Goal: Task Accomplishment & Management: Manage account settings

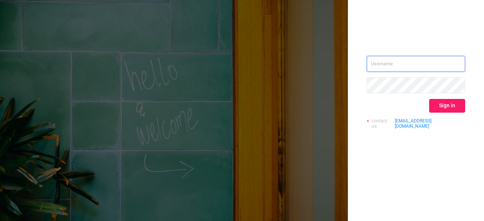
type input "[PERSON_NAME][EMAIL_ADDRESS][PERSON_NAME][DOMAIN_NAME]"
click at [446, 106] on button "Sign in" at bounding box center [447, 106] width 36 height 14
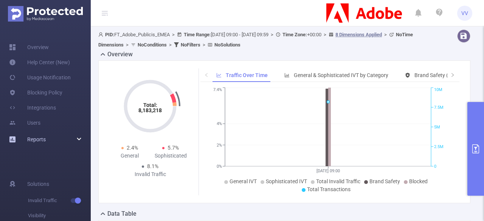
click at [55, 143] on div "Reports" at bounding box center [45, 139] width 91 height 15
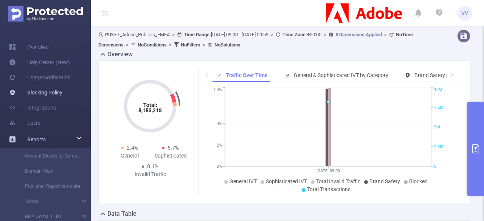
click at [32, 90] on link "Blocking Policy" at bounding box center [35, 92] width 53 height 15
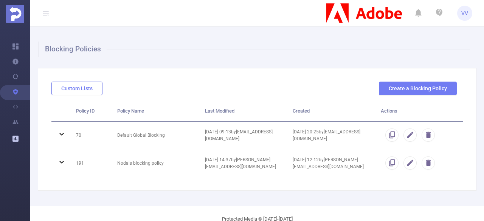
click at [85, 94] on button "Custom Lists" at bounding box center [76, 89] width 51 height 14
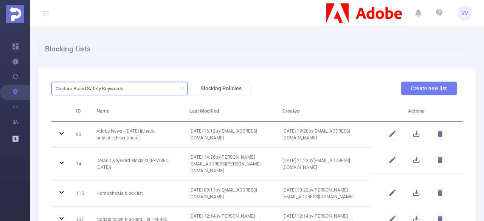
click at [96, 93] on div "Custom Brand Safety Keywords" at bounding box center [92, 88] width 73 height 12
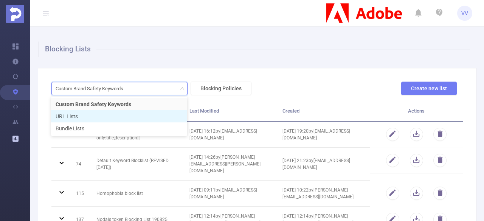
click at [104, 116] on li "URL Lists" at bounding box center [119, 116] width 136 height 12
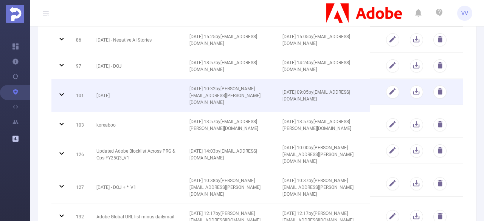
scroll to position [147, 0]
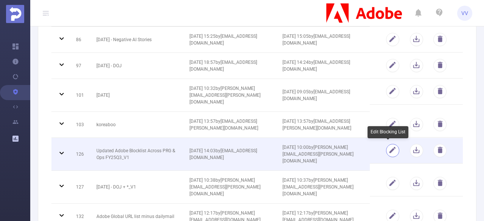
click at [388, 148] on button "button" at bounding box center [392, 150] width 13 height 13
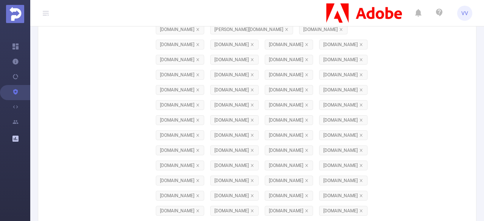
scroll to position [10351, 0]
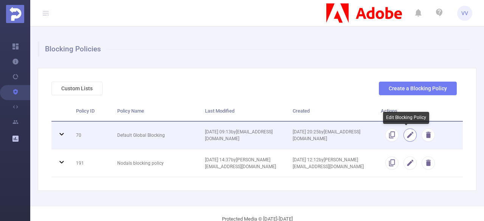
click at [404, 135] on button "button" at bounding box center [409, 134] width 13 height 13
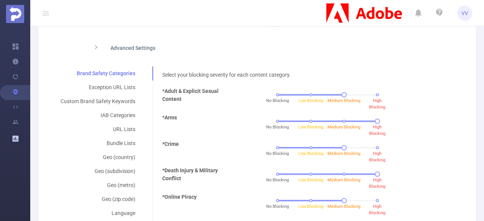
scroll to position [147, 0]
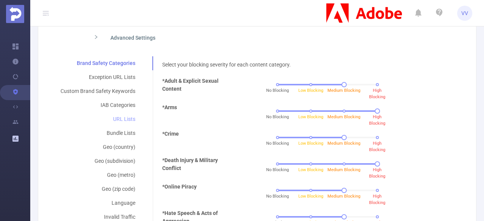
click at [122, 113] on div "URL Lists" at bounding box center [97, 119] width 93 height 14
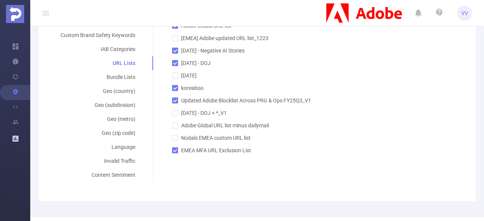
scroll to position [0, 0]
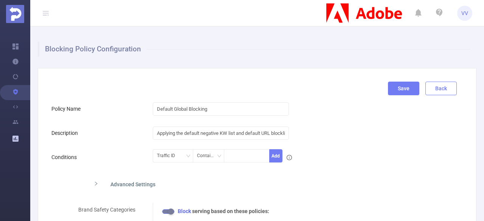
click at [441, 94] on button "Back" at bounding box center [440, 89] width 31 height 14
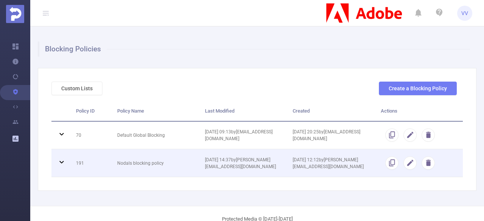
click at [63, 158] on icon at bounding box center [61, 162] width 9 height 9
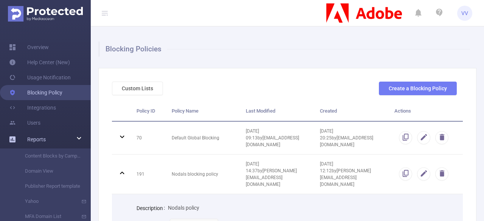
click at [34, 95] on link "Blocking Policy" at bounding box center [35, 92] width 53 height 15
click at [50, 91] on link "Blocking Policy" at bounding box center [35, 92] width 53 height 15
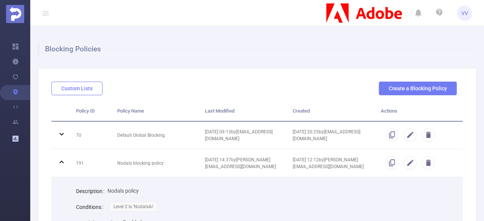
click at [80, 87] on button "Custom Lists" at bounding box center [76, 89] width 51 height 14
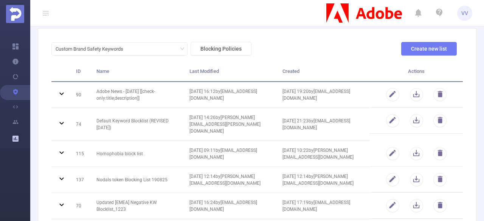
scroll to position [40, 0]
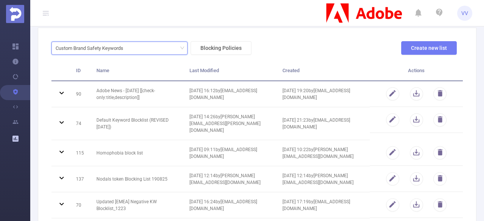
click at [141, 53] on div "Custom Brand Safety Keywords" at bounding box center [120, 48] width 128 height 12
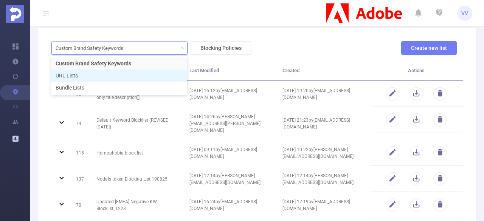
click at [99, 78] on li "URL Lists" at bounding box center [119, 76] width 136 height 12
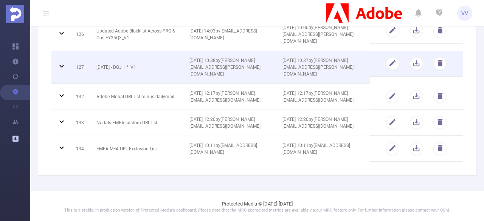
scroll to position [0, 0]
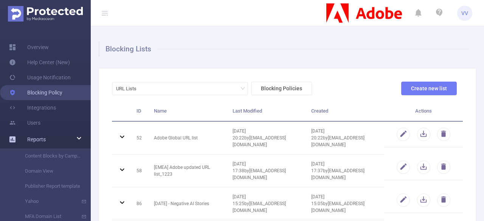
click at [34, 92] on link "Blocking Policy" at bounding box center [35, 92] width 53 height 15
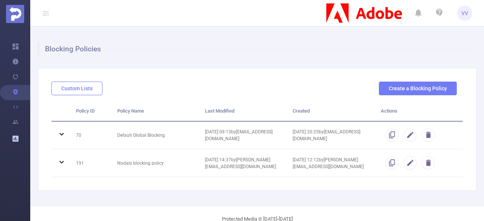
click at [86, 85] on button "Custom Lists" at bounding box center [76, 89] width 51 height 14
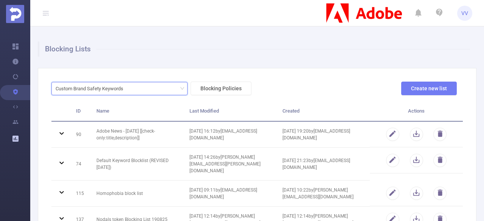
click at [96, 94] on div "Custom Brand Safety Keywords" at bounding box center [92, 88] width 73 height 12
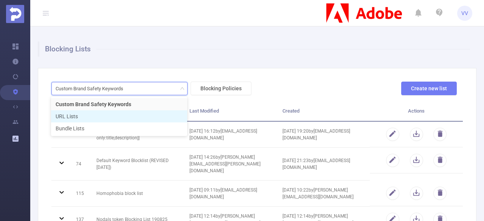
drag, startPoint x: 84, startPoint y: 109, endPoint x: 75, endPoint y: 114, distance: 10.0
click at [75, 114] on ul "Custom Brand Safety Keywords URL Lists Bundle Lists" at bounding box center [119, 116] width 136 height 39
click at [75, 114] on li "URL Lists" at bounding box center [119, 116] width 136 height 12
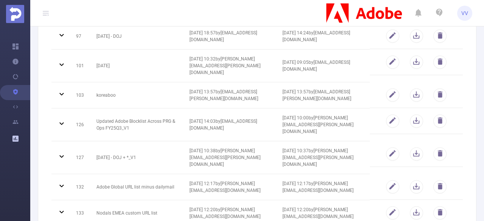
scroll to position [177, 0]
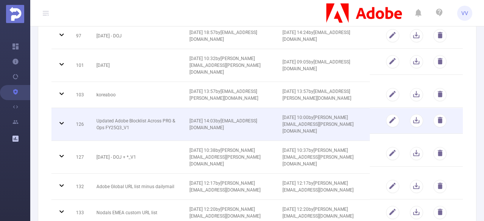
click at [111, 126] on td "Updated Adobe Blocklist Across PRG & Ops FY25Q3_V1" at bounding box center [137, 124] width 93 height 33
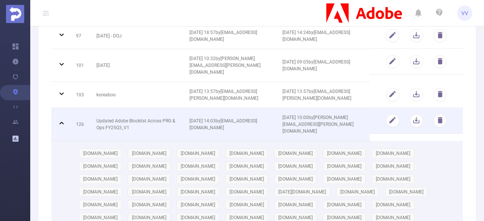
click at [62, 120] on icon at bounding box center [61, 123] width 9 height 9
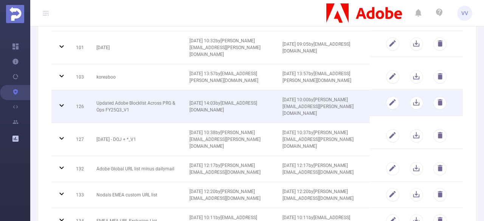
scroll to position [211, 0]
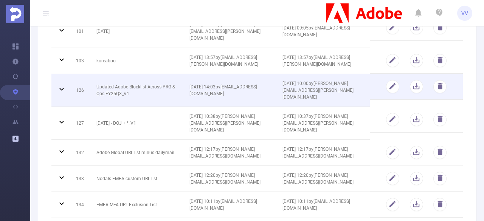
click at [214, 86] on span "[DATE] 14:03 by [PERSON_NAME][EMAIL_ADDRESS][DOMAIN_NAME]" at bounding box center [223, 90] width 68 height 12
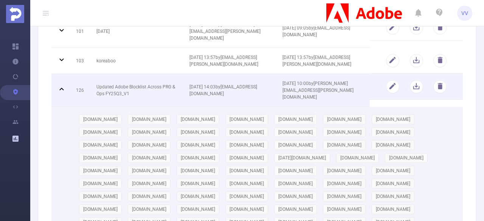
click at [135, 84] on td "Updated Adobe Blocklist Across PRG & Ops FY25Q3_V1" at bounding box center [137, 90] width 93 height 33
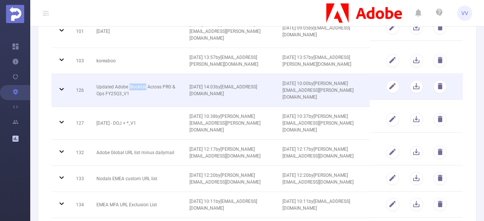
click at [135, 84] on td "Updated Adobe Blocklist Across PRG & Ops FY25Q3_V1" at bounding box center [137, 90] width 93 height 33
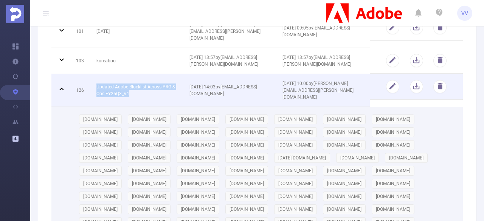
click at [135, 84] on td "Updated Adobe Blocklist Across PRG & Ops FY25Q3_V1" at bounding box center [137, 90] width 93 height 33
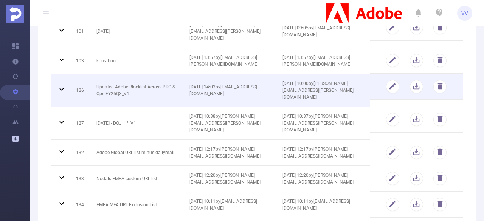
click at [226, 90] on td "[DATE] 14:03 by [PERSON_NAME][EMAIL_ADDRESS][DOMAIN_NAME]" at bounding box center [230, 90] width 93 height 33
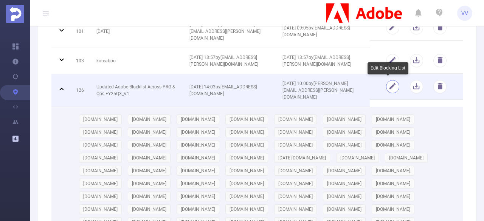
click at [386, 86] on button "button" at bounding box center [392, 86] width 13 height 13
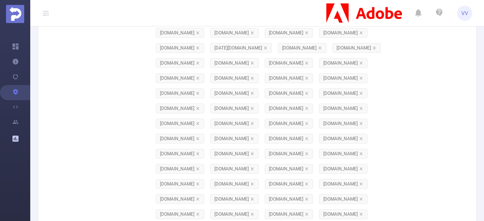
scroll to position [0, 0]
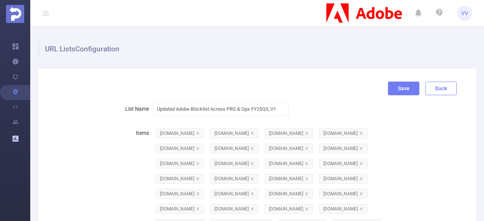
click at [438, 90] on button "Back" at bounding box center [440, 89] width 31 height 14
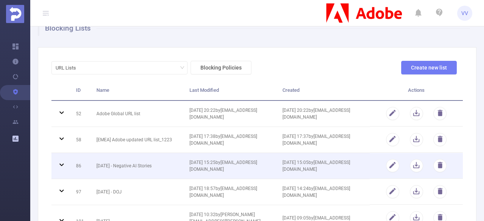
scroll to position [20, 0]
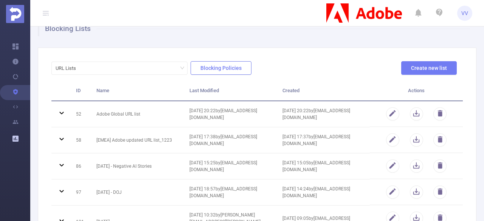
click at [209, 73] on button "Blocking Policies" at bounding box center [220, 68] width 61 height 14
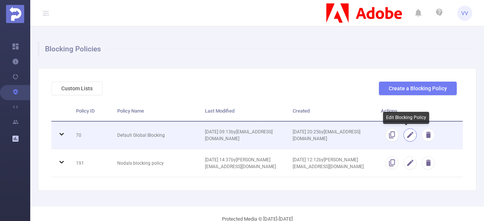
click at [407, 135] on button "button" at bounding box center [409, 134] width 13 height 13
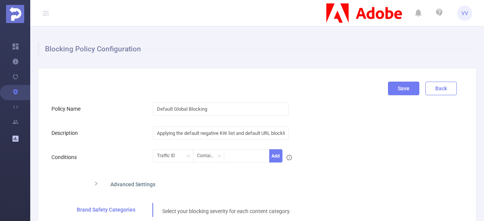
click at [431, 91] on button "Back" at bounding box center [440, 89] width 31 height 14
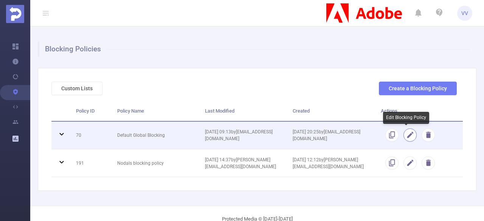
click at [404, 138] on button "button" at bounding box center [409, 134] width 13 height 13
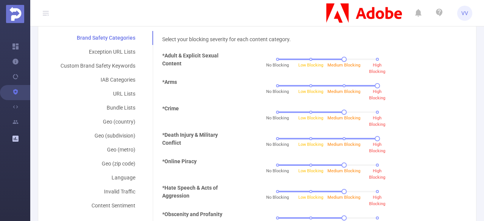
scroll to position [173, 0]
click at [126, 91] on div "URL Lists" at bounding box center [97, 93] width 93 height 14
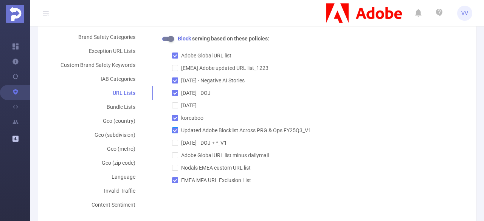
click at [175, 130] on input "Updated Adobe Blocklist Across PRG & Ops FY25Q3_V1" at bounding box center [174, 129] width 5 height 5
checkbox input "true"
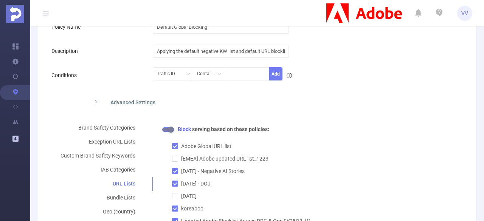
scroll to position [0, 0]
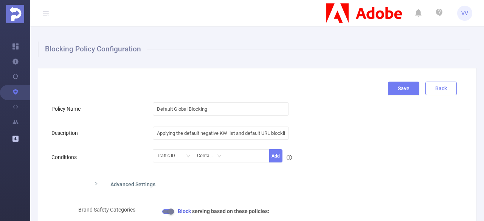
click at [429, 90] on button "Back" at bounding box center [440, 89] width 31 height 14
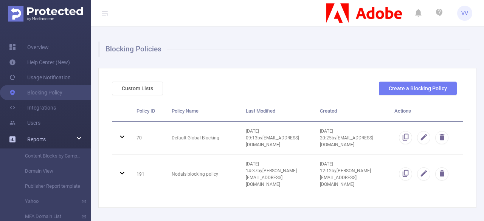
click at [38, 10] on img at bounding box center [45, 13] width 75 height 15
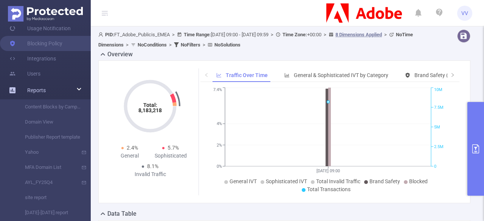
click at [60, 93] on div "Reports" at bounding box center [45, 90] width 91 height 15
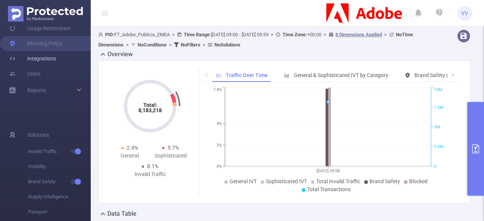
click at [26, 56] on link "Integrations" at bounding box center [32, 58] width 47 height 15
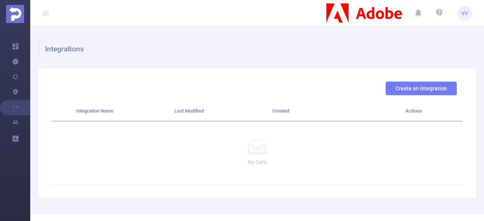
click at [49, 16] on icon at bounding box center [45, 13] width 9 height 26
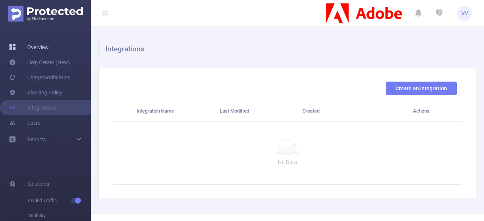
click at [31, 48] on link "Overview" at bounding box center [29, 47] width 40 height 15
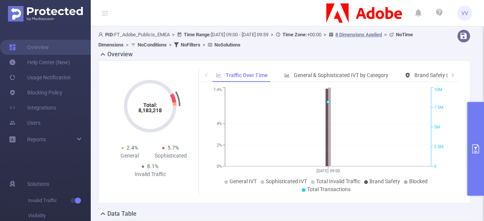
click at [101, 11] on icon at bounding box center [104, 13] width 9 height 26
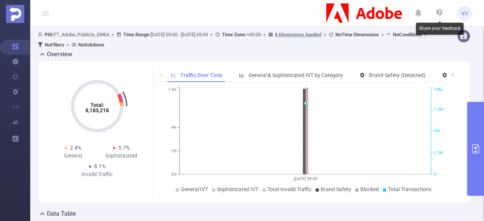
click at [441, 15] on icon at bounding box center [439, 12] width 9 height 9
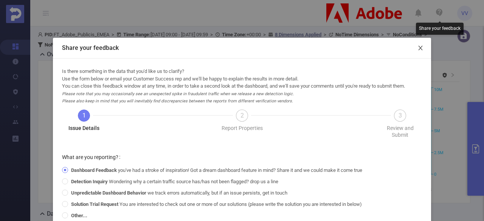
click at [419, 49] on icon "icon: close" at bounding box center [420, 48] width 6 height 6
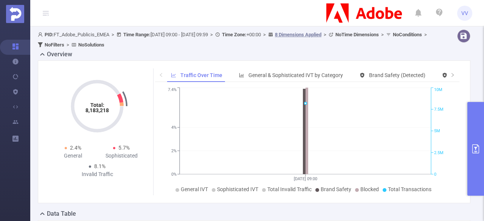
click at [461, 6] on span "VV" at bounding box center [464, 13] width 7 height 15
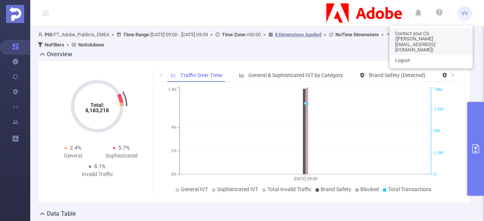
click at [404, 31] on link "Contact your CS ([PERSON_NAME][EMAIL_ADDRESS][DOMAIN_NAME])" at bounding box center [430, 41] width 83 height 27
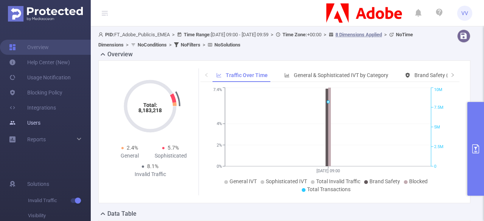
click at [40, 118] on link "Users" at bounding box center [24, 122] width 31 height 15
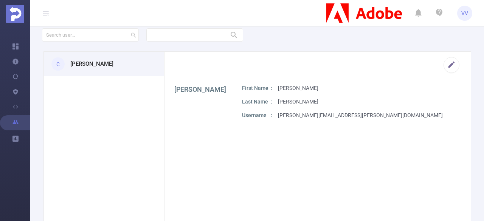
click at [73, 60] on h3 "[PERSON_NAME]" at bounding box center [91, 64] width 43 height 9
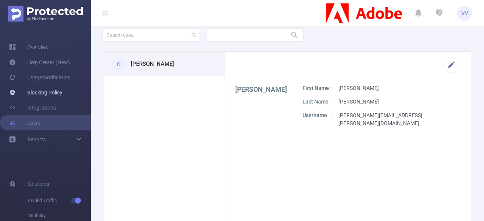
click at [33, 88] on link "Blocking Policy" at bounding box center [35, 92] width 53 height 15
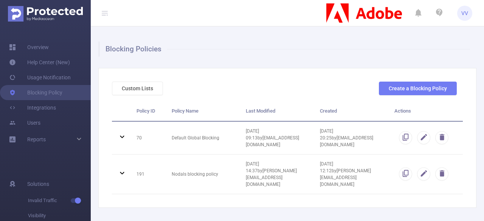
click at [42, 10] on img at bounding box center [45, 13] width 75 height 15
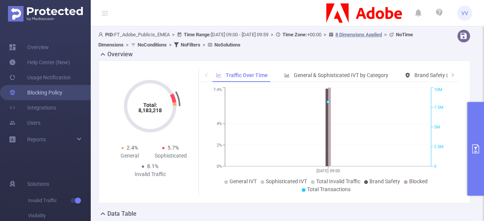
click at [32, 90] on link "Blocking Policy" at bounding box center [35, 92] width 53 height 15
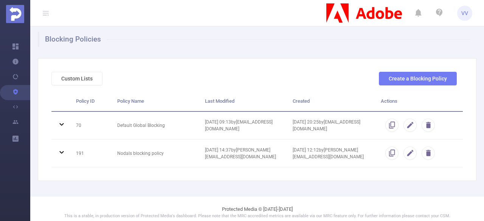
scroll to position [9, 0]
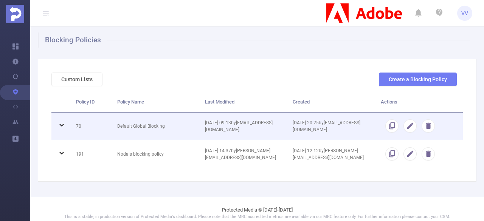
click at [60, 126] on icon at bounding box center [61, 125] width 9 height 9
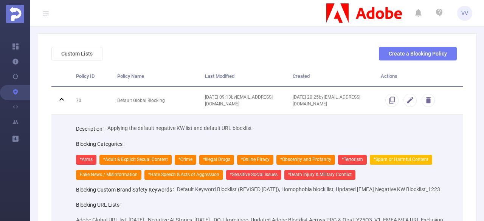
scroll to position [36, 0]
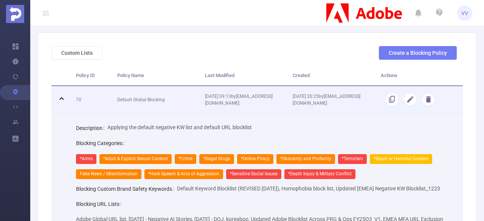
click at [60, 98] on icon at bounding box center [61, 98] width 4 height 3
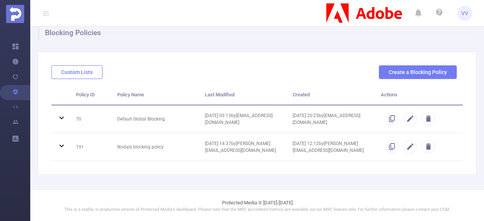
click at [90, 75] on button "Custom Lists" at bounding box center [76, 72] width 51 height 14
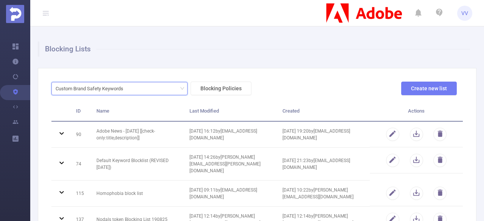
click at [120, 86] on div "Custom Brand Safety Keywords" at bounding box center [92, 88] width 73 height 12
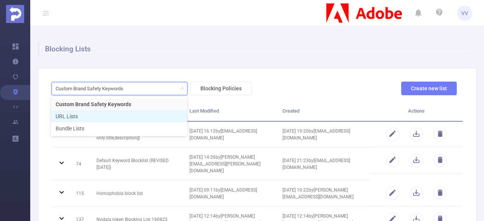
click at [65, 117] on li "URL Lists" at bounding box center [119, 116] width 136 height 12
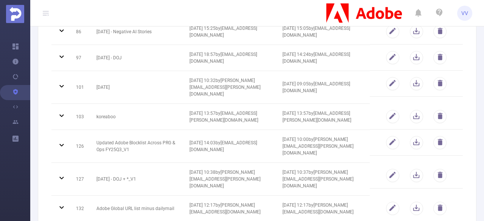
scroll to position [177, 0]
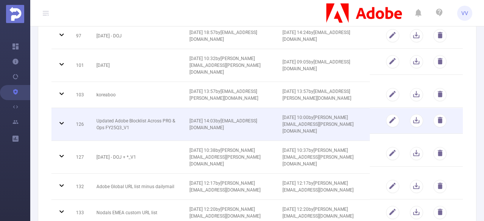
click at [196, 127] on span "[DATE] 14:03 by [PERSON_NAME][EMAIL_ADDRESS][DOMAIN_NAME]" at bounding box center [223, 124] width 68 height 12
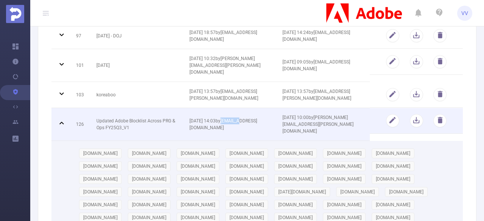
click at [196, 127] on span "[DATE] 14:03 by [PERSON_NAME][EMAIL_ADDRESS][DOMAIN_NAME]" at bounding box center [223, 124] width 68 height 12
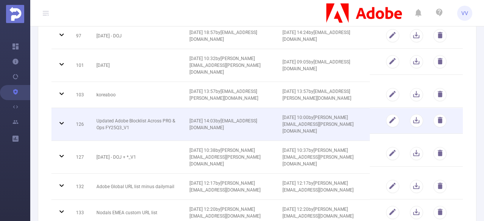
click at [297, 124] on span "[DATE] 10:00 by [PERSON_NAME][EMAIL_ADDRESS][PERSON_NAME][DOMAIN_NAME]" at bounding box center [317, 124] width 71 height 19
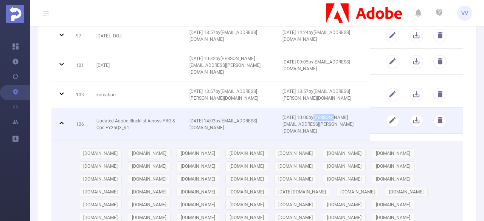
click at [297, 124] on span "[DATE] 10:00 by [PERSON_NAME][EMAIL_ADDRESS][PERSON_NAME][DOMAIN_NAME]" at bounding box center [317, 124] width 71 height 19
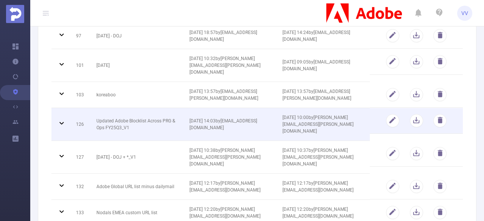
click at [116, 126] on td "Updated Adobe Blocklist Across PRG & Ops FY25Q3_V1" at bounding box center [137, 124] width 93 height 33
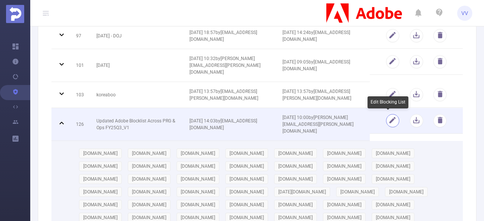
click at [387, 120] on button "button" at bounding box center [392, 120] width 13 height 13
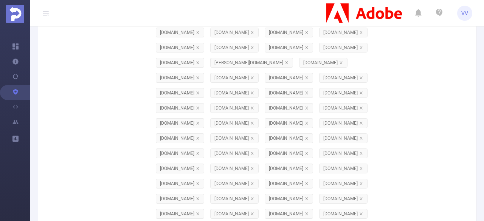
scroll to position [10316, 0]
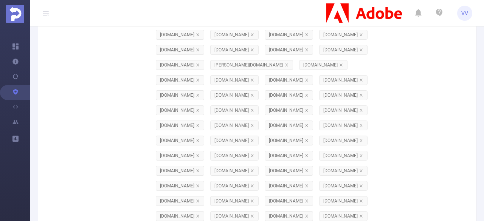
paste input "[DOMAIN_NAME]"
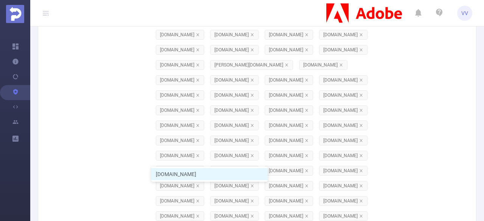
type input "[DOMAIN_NAME]"
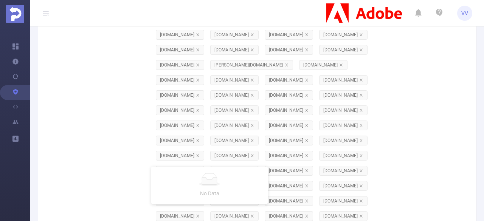
paste input "[DOMAIN_NAME]"
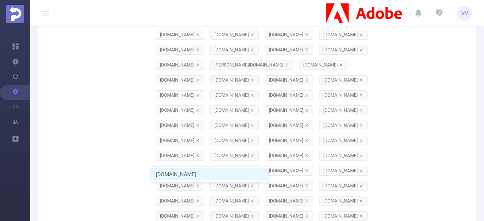
type input "[DOMAIN_NAME]"
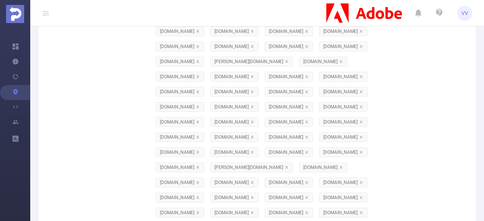
scroll to position [0, 0]
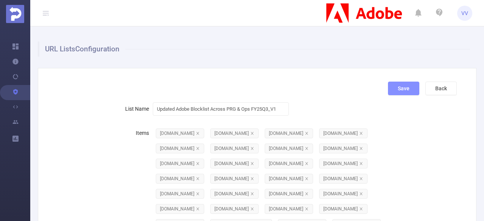
click at [398, 92] on button "Save" at bounding box center [403, 89] width 31 height 14
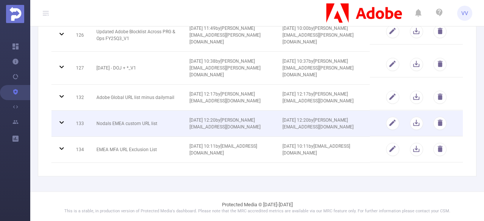
scroll to position [265, 0]
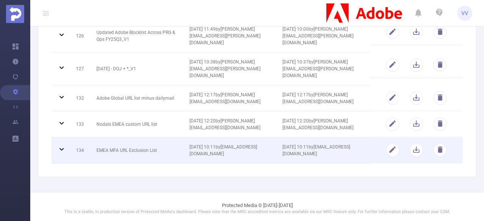
click at [113, 148] on td "EMEA MFA URL Exclusion List" at bounding box center [137, 151] width 93 height 26
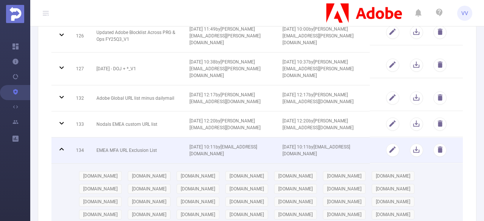
click at [113, 148] on td "EMEA MFA URL Exclusion List" at bounding box center [137, 151] width 93 height 26
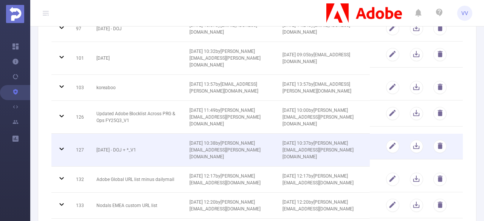
scroll to position [184, 0]
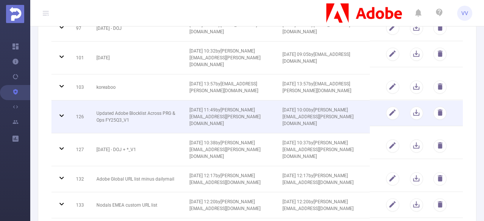
click at [115, 117] on td "Updated Adobe Blocklist Across PRG & Ops FY25Q3_V1" at bounding box center [137, 117] width 93 height 33
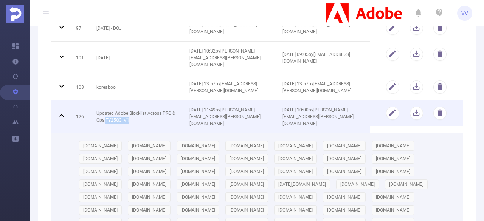
click at [115, 117] on td "Updated Adobe Blocklist Across PRG & Ops FY25Q3_V1" at bounding box center [137, 117] width 93 height 33
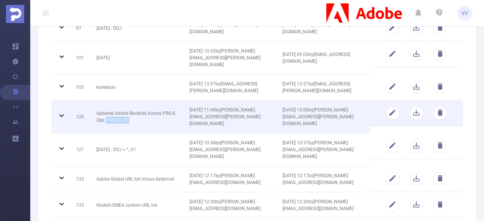
click at [115, 117] on td "Updated Adobe Blocklist Across PRG & Ops FY25Q3_V1" at bounding box center [137, 117] width 93 height 33
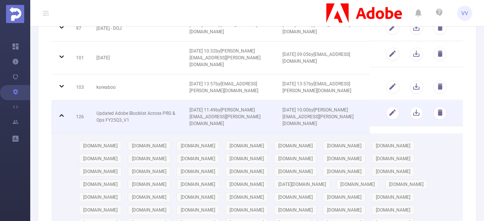
click at [114, 119] on td "Updated Adobe Blocklist Across PRG & Ops FY25Q3_V1" at bounding box center [137, 117] width 93 height 33
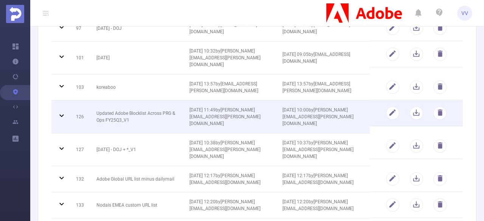
click at [328, 116] on span "[DATE] 10:00 by [PERSON_NAME][EMAIL_ADDRESS][PERSON_NAME][DOMAIN_NAME]" at bounding box center [317, 116] width 71 height 19
click at [235, 117] on span "[DATE] 11:49 by [PERSON_NAME][EMAIL_ADDRESS][PERSON_NAME][DOMAIN_NAME]" at bounding box center [224, 116] width 71 height 19
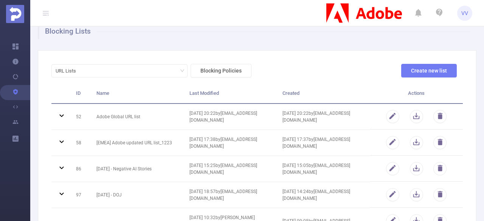
scroll to position [0, 0]
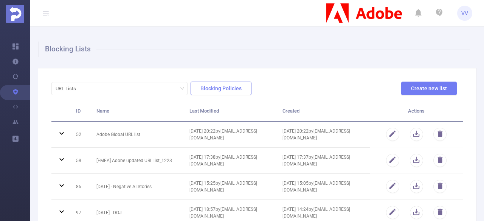
click at [229, 89] on button "Blocking Policies" at bounding box center [220, 89] width 61 height 14
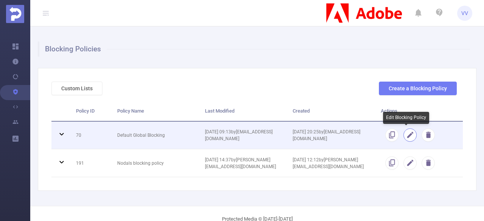
click at [403, 131] on button "button" at bounding box center [409, 134] width 13 height 13
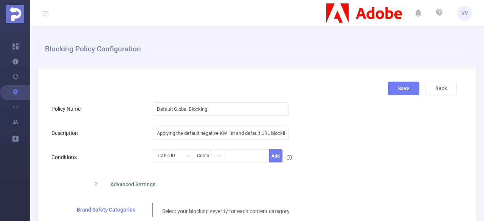
scroll to position [90, 0]
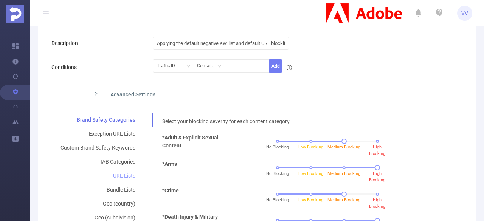
click at [131, 177] on div "URL Lists" at bounding box center [97, 176] width 93 height 14
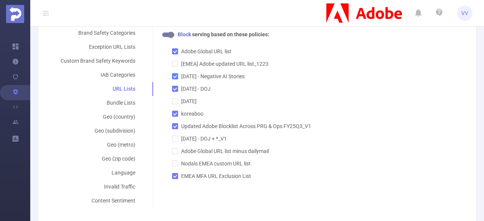
scroll to position [178, 0]
click at [190, 186] on div "Brand Safety Categories Exception URL Lists Custom Brand Safety Keywords IAB Ca…" at bounding box center [253, 116] width 405 height 182
click at [174, 124] on input "Updated Adobe Blocklist Across PRG & Ops FY25Q3_V1" at bounding box center [174, 124] width 5 height 5
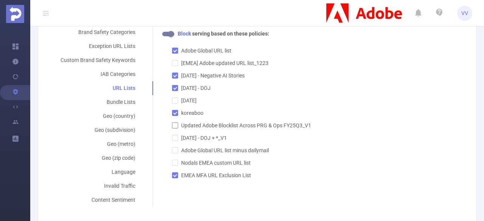
checkbox input "true"
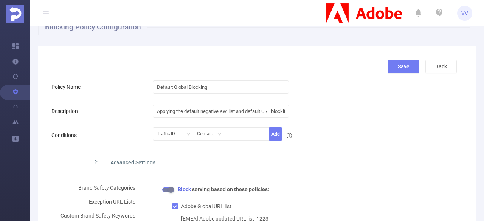
scroll to position [0, 0]
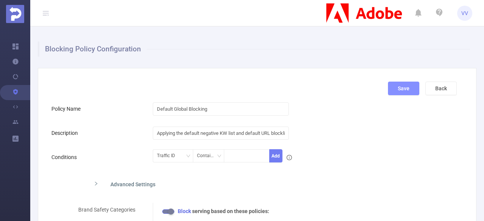
click at [388, 89] on button "Save" at bounding box center [403, 89] width 31 height 14
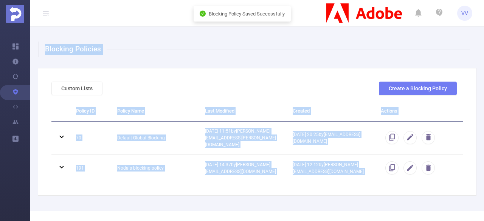
click at [226, 196] on div "Blocking Policies Custom Lists Create a Blocking Policy Policy ID Policy Name L…" at bounding box center [256, 118] width 453 height 184
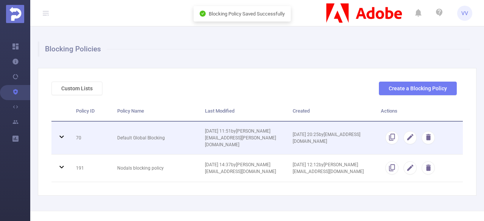
click at [221, 139] on span "[DATE] 11:51 by [PERSON_NAME][EMAIL_ADDRESS][PERSON_NAME][DOMAIN_NAME]" at bounding box center [240, 137] width 71 height 19
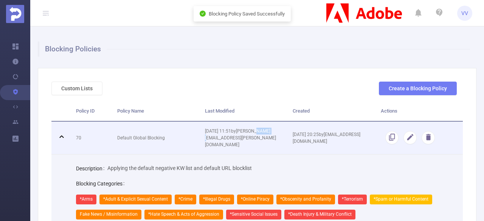
click at [221, 139] on span "[DATE] 11:51 by [PERSON_NAME][EMAIL_ADDRESS][PERSON_NAME][DOMAIN_NAME]" at bounding box center [240, 137] width 71 height 19
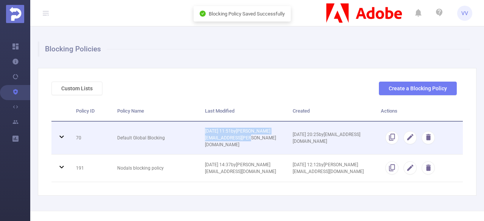
drag, startPoint x: 203, startPoint y: 131, endPoint x: 276, endPoint y: 143, distance: 73.9
click at [276, 143] on td "[DATE] 11:51 by [PERSON_NAME][EMAIL_ADDRESS][PERSON_NAME][DOMAIN_NAME]" at bounding box center [243, 138] width 88 height 33
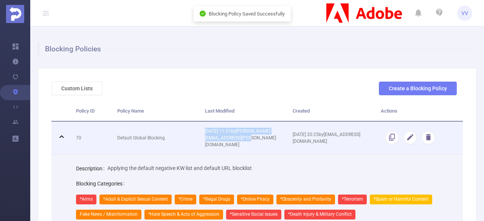
click at [218, 137] on span "[DATE] 11:51 by [PERSON_NAME][EMAIL_ADDRESS][PERSON_NAME][DOMAIN_NAME]" at bounding box center [240, 137] width 71 height 19
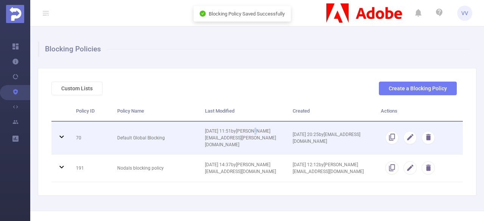
click at [218, 137] on span "[DATE] 11:51 by [PERSON_NAME][EMAIL_ADDRESS][PERSON_NAME][DOMAIN_NAME]" at bounding box center [240, 137] width 71 height 19
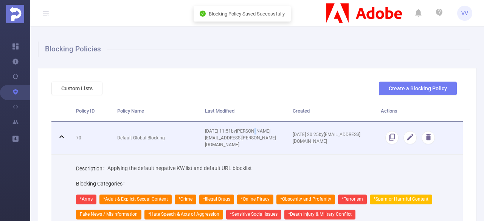
click at [218, 137] on span "[DATE] 11:51 by [PERSON_NAME][EMAIL_ADDRESS][PERSON_NAME][DOMAIN_NAME]" at bounding box center [240, 137] width 71 height 19
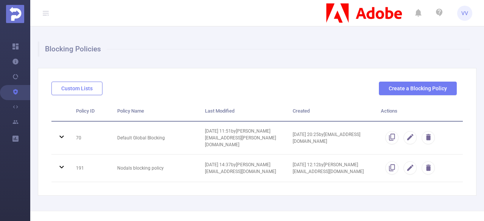
click at [75, 89] on button "Custom Lists" at bounding box center [76, 89] width 51 height 14
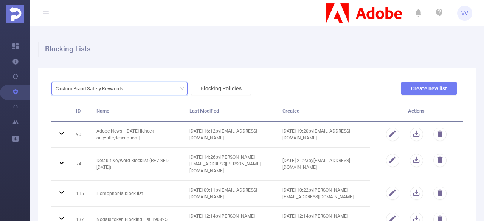
click at [132, 92] on div "Custom Brand Safety Keywords" at bounding box center [120, 88] width 128 height 12
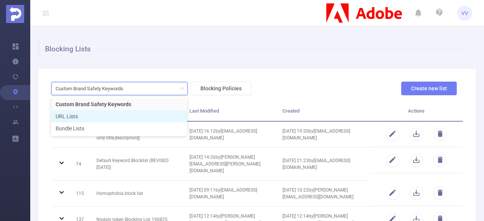
click at [82, 121] on li "URL Lists" at bounding box center [119, 116] width 136 height 12
